Goal: Task Accomplishment & Management: Manage account settings

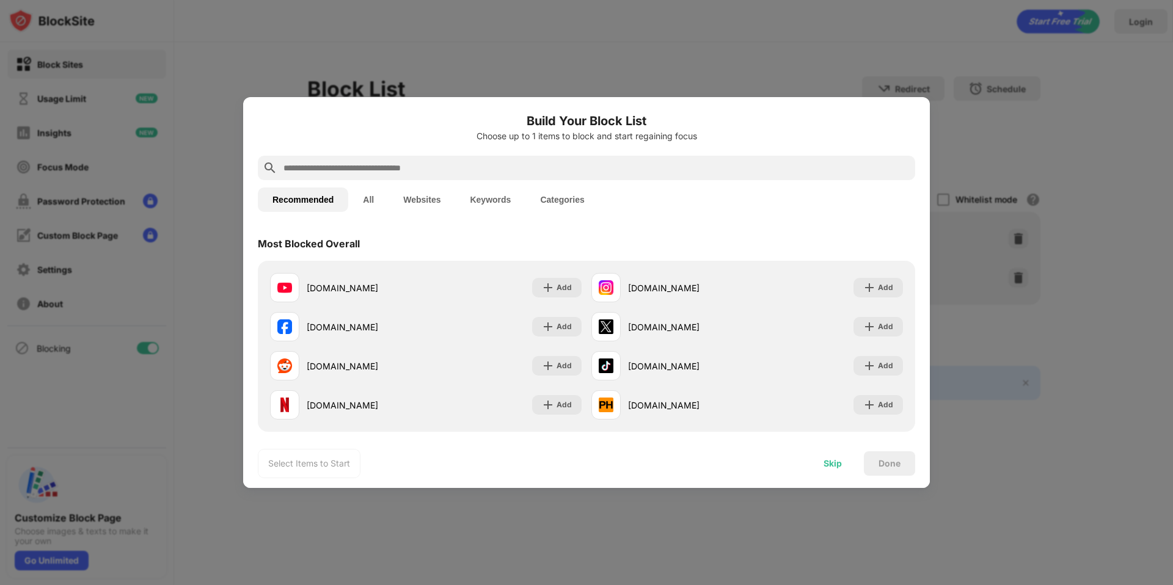
click at [825, 462] on div "Skip" at bounding box center [833, 464] width 18 height 10
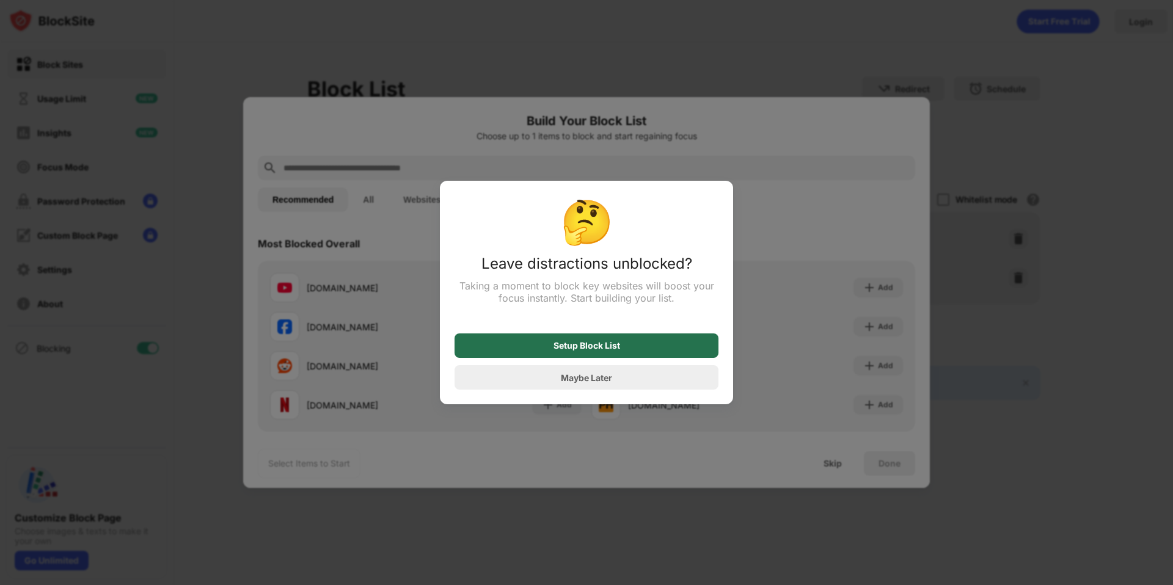
click at [634, 348] on div "Setup Block List" at bounding box center [587, 346] width 264 height 24
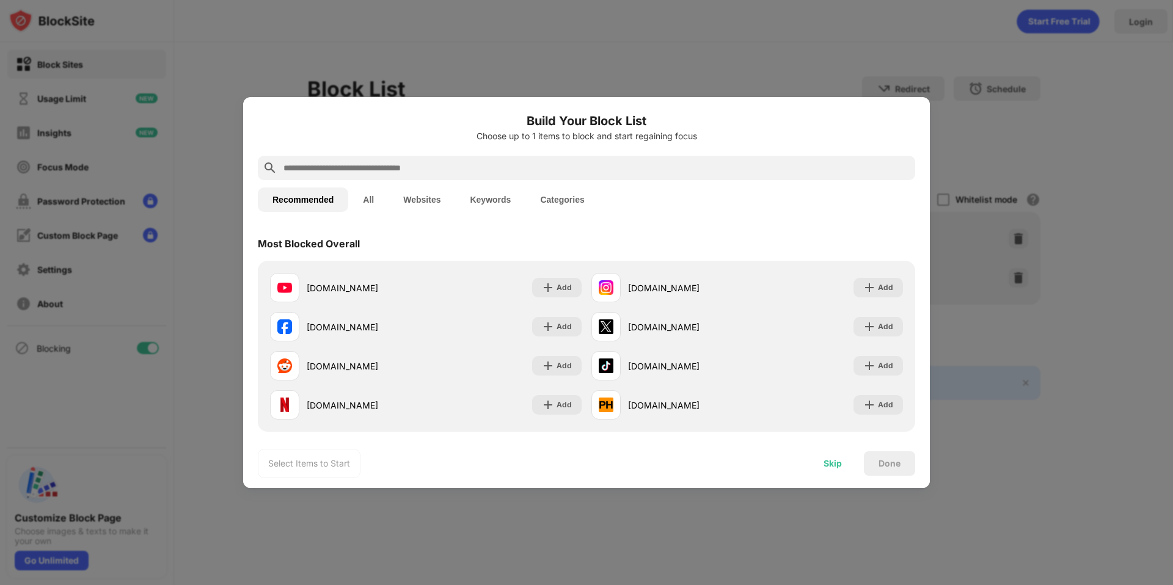
click at [833, 460] on div "Skip" at bounding box center [833, 464] width 18 height 10
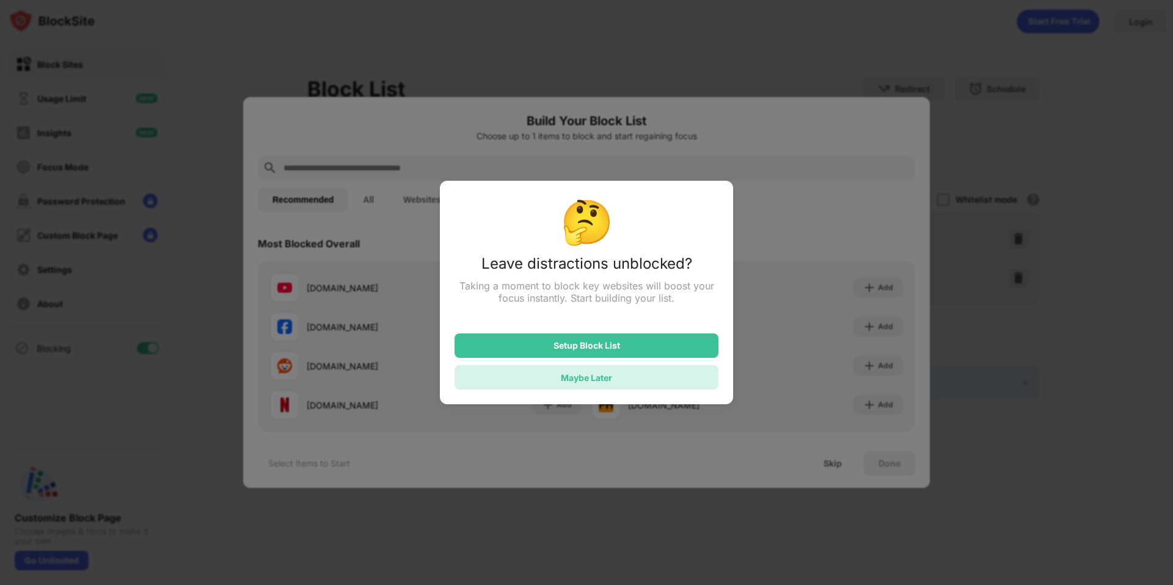
click at [565, 389] on div "Maybe Later" at bounding box center [587, 377] width 264 height 24
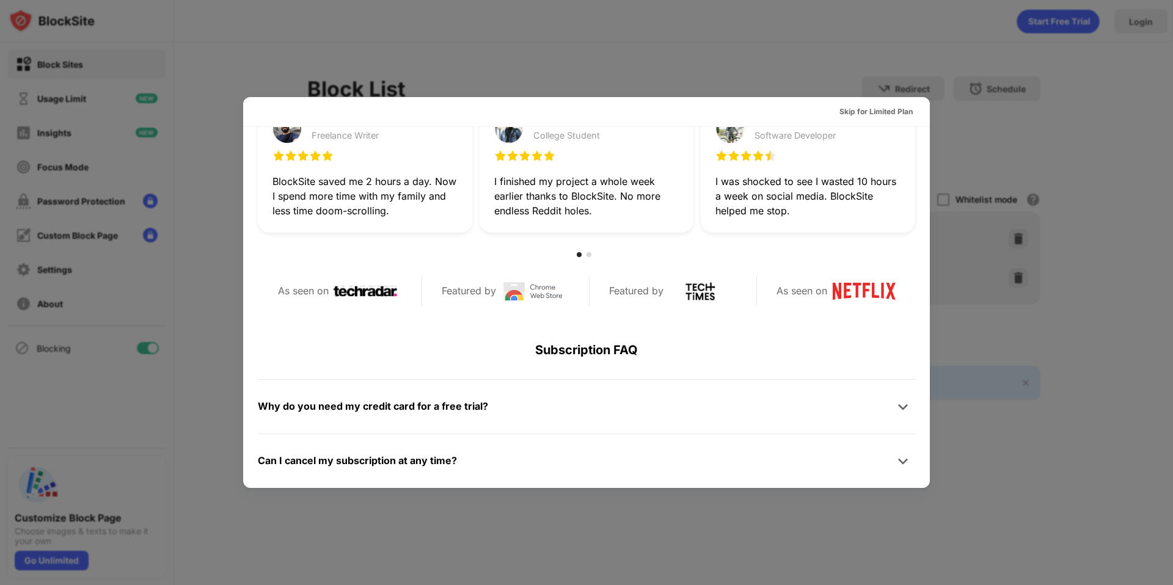
scroll to position [596, 0]
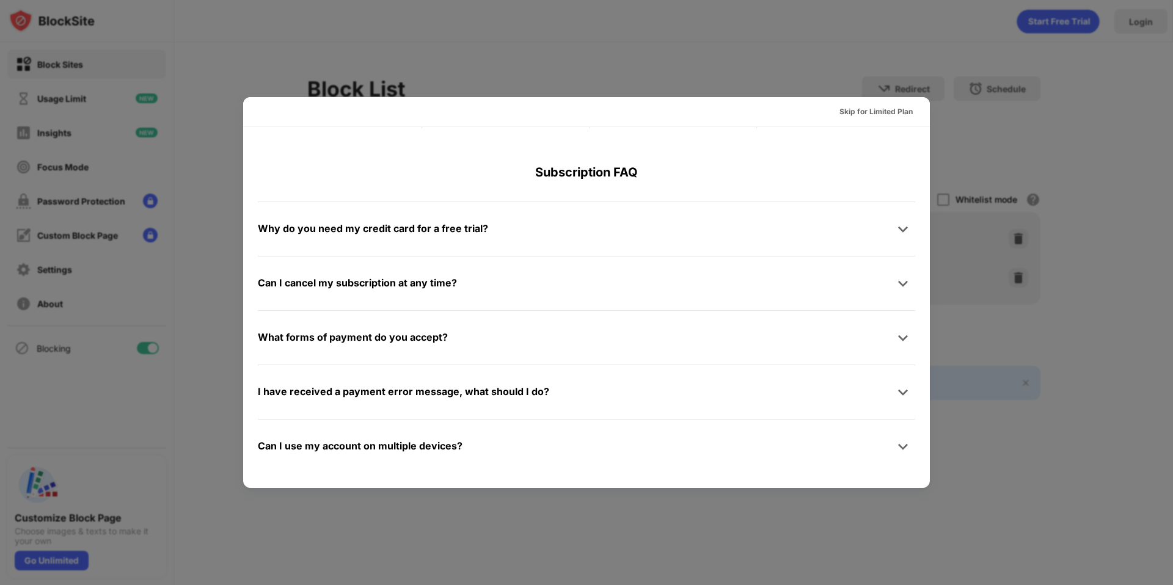
click at [1072, 411] on div at bounding box center [586, 292] width 1173 height 585
